Goal: Entertainment & Leisure: Consume media (video, audio)

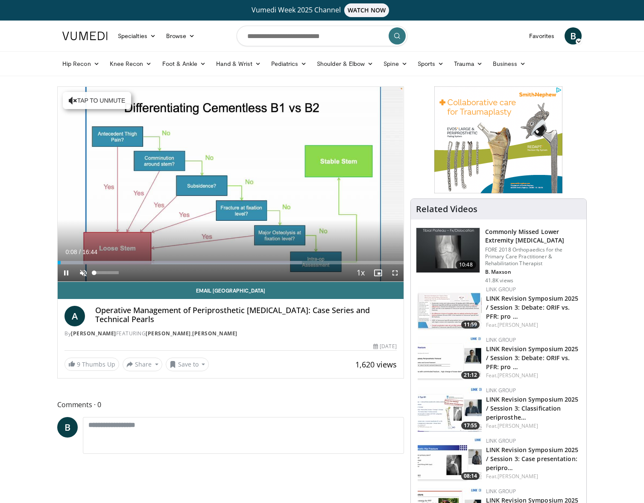
click at [81, 272] on span "Video Player" at bounding box center [83, 272] width 17 height 17
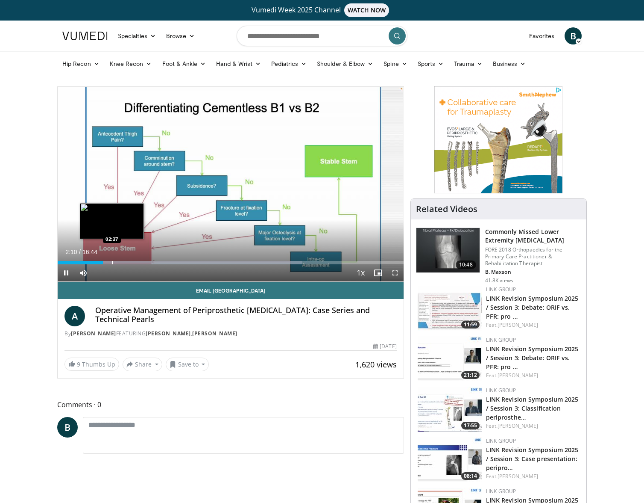
click at [112, 262] on div "Progress Bar" at bounding box center [112, 262] width 1 height 3
click at [117, 262] on div "Progress Bar" at bounding box center [117, 262] width 1 height 3
click at [121, 261] on div "Progress Bar" at bounding box center [120, 262] width 1 height 3
drag, startPoint x: 68, startPoint y: 271, endPoint x: 101, endPoint y: 267, distance: 33.6
click at [68, 271] on span "Video Player" at bounding box center [66, 272] width 17 height 17
